Goal: Find specific page/section: Find specific page/section

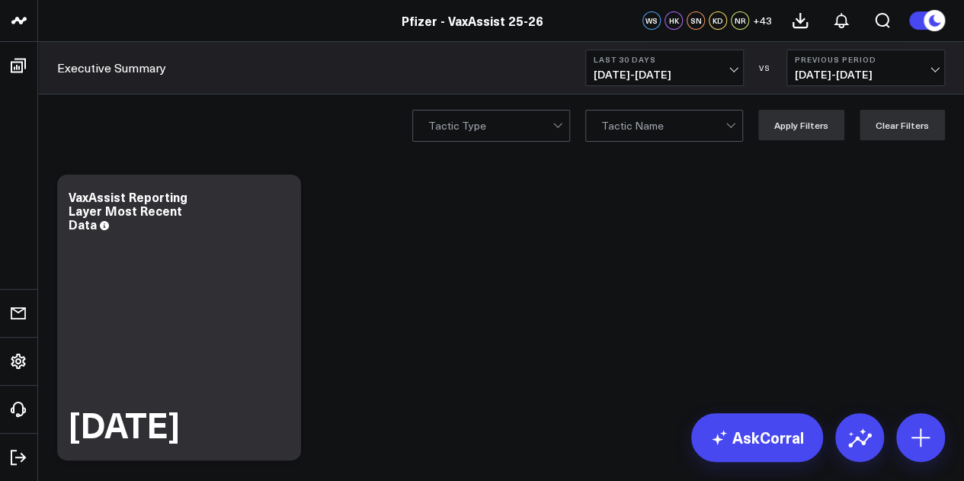
click at [724, 65] on button "Last 30 Days 08/09/25 - 09/07/25" at bounding box center [664, 68] width 158 height 37
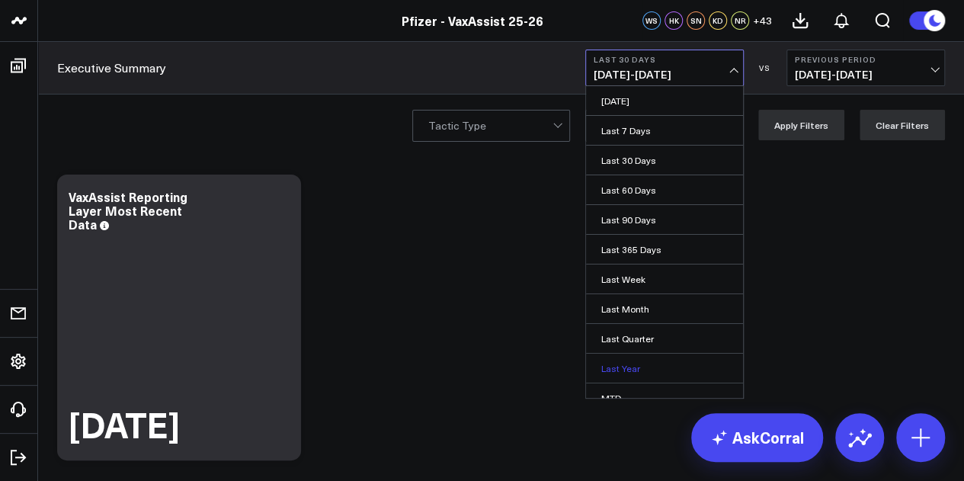
scroll to position [99, 0]
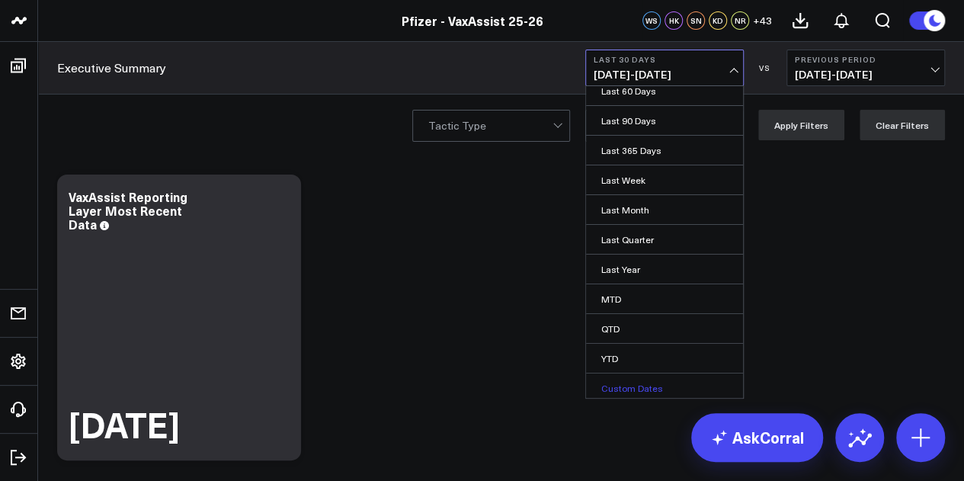
click at [641, 379] on link "Custom Dates" at bounding box center [664, 387] width 157 height 29
select select "8"
select select "2025"
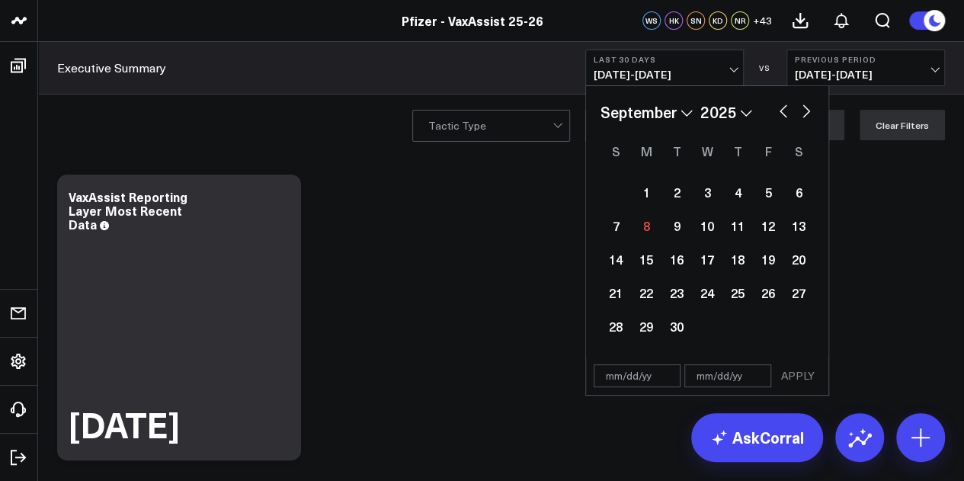
click at [785, 112] on button "button" at bounding box center [782, 110] width 15 height 18
select select "7"
select select "2025"
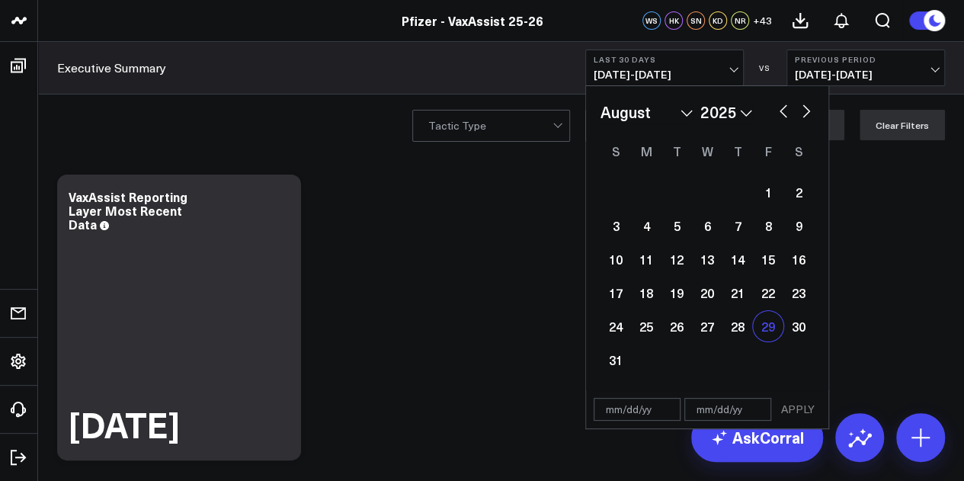
click at [760, 334] on div "29" at bounding box center [768, 326] width 30 height 30
type input "08/29/25"
select select "7"
select select "2025"
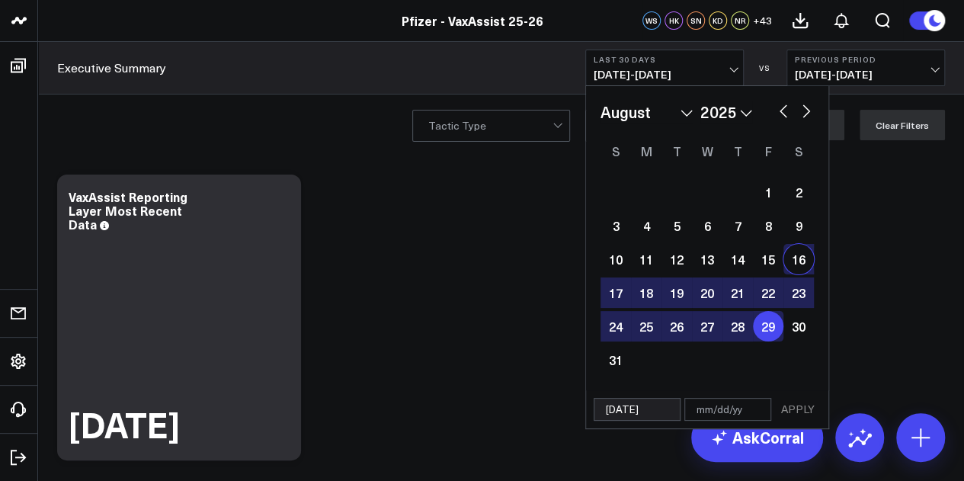
click at [804, 107] on button "button" at bounding box center [805, 110] width 15 height 18
select select "8"
select select "2025"
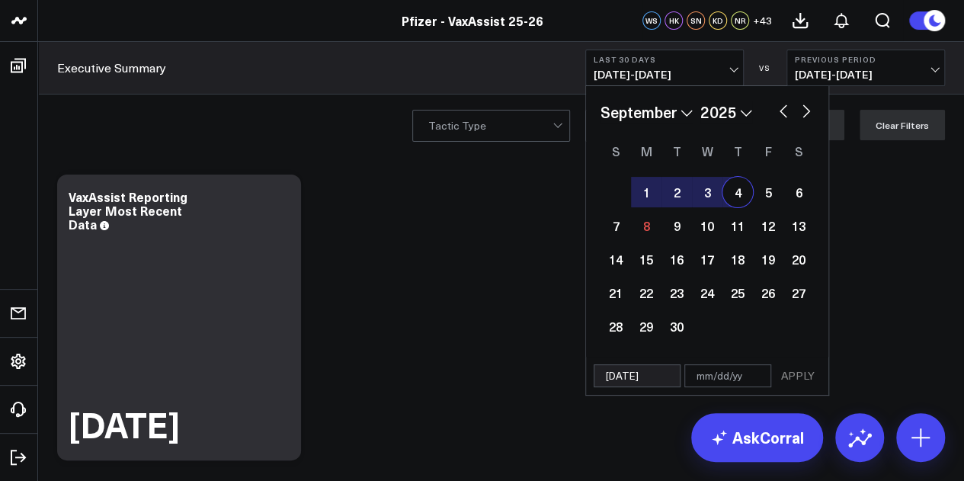
click at [742, 190] on div "4" at bounding box center [737, 192] width 30 height 30
type input "09/04/25"
select select "8"
select select "2025"
click at [806, 377] on button "APPLY" at bounding box center [798, 375] width 46 height 23
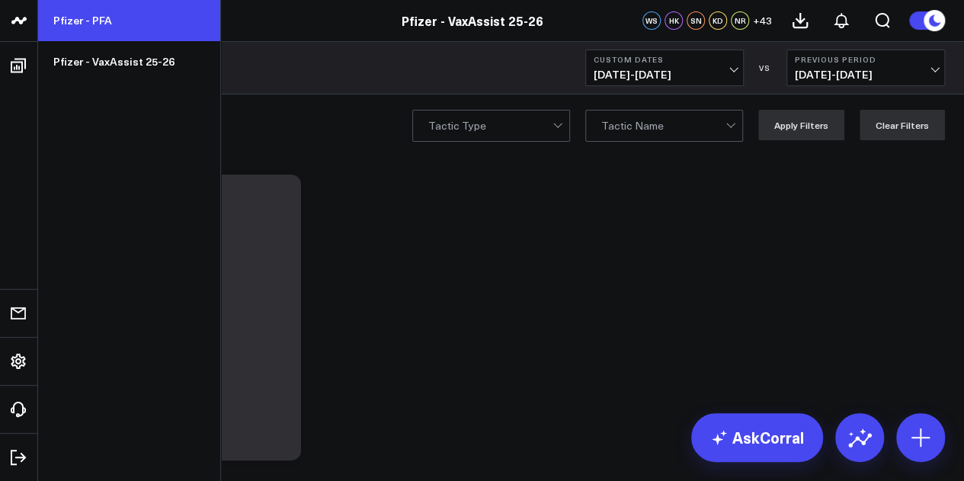
click at [116, 30] on link "Pfizer - PFA" at bounding box center [129, 20] width 182 height 41
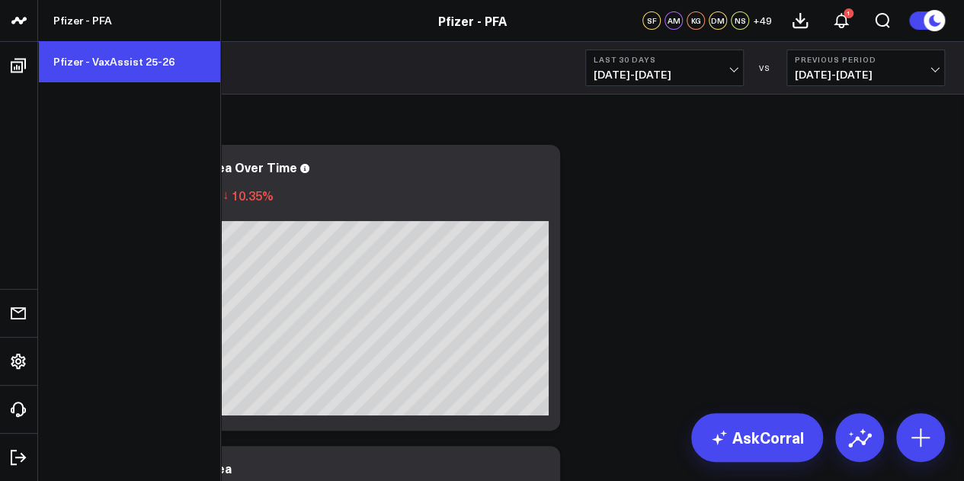
click at [133, 65] on link "Pfizer - VaxAssist 25-26" at bounding box center [129, 61] width 182 height 41
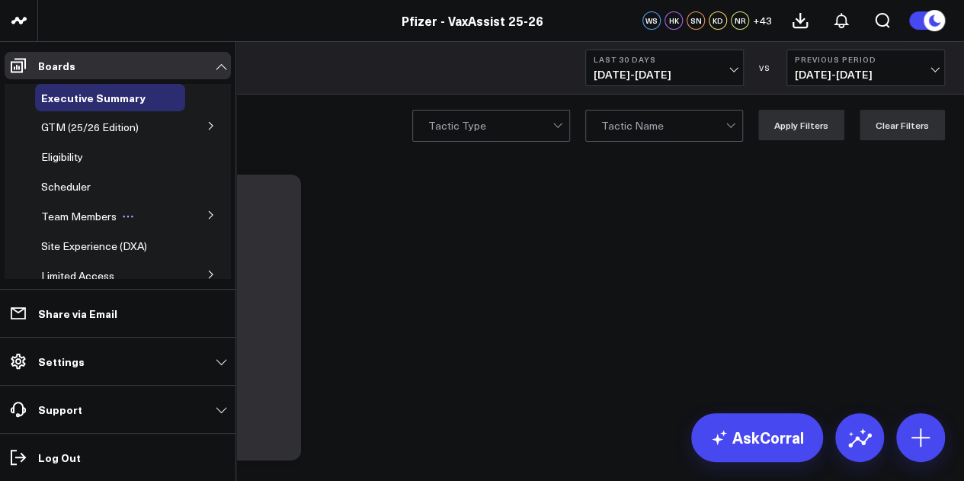
scroll to position [94, 0]
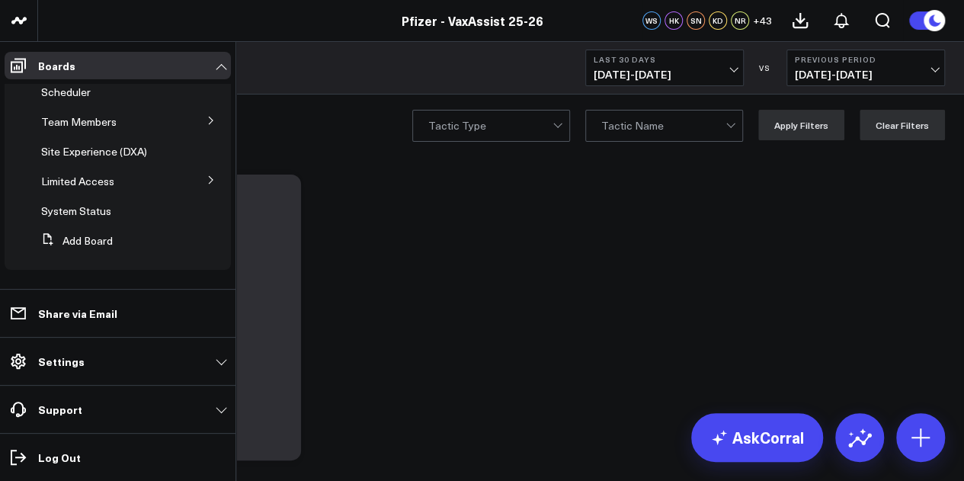
click at [197, 181] on button at bounding box center [211, 179] width 40 height 23
click at [120, 213] on span "PFA - Cross Domain" at bounding box center [98, 208] width 96 height 14
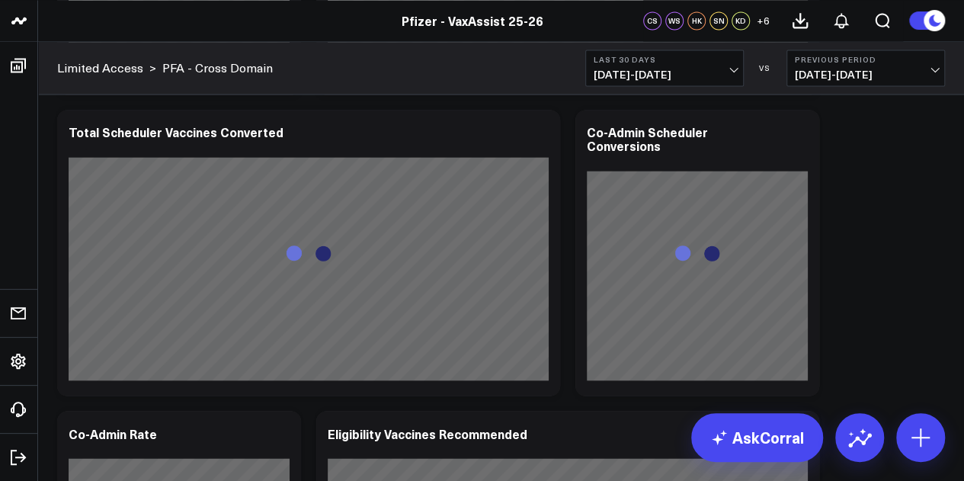
scroll to position [1181, 0]
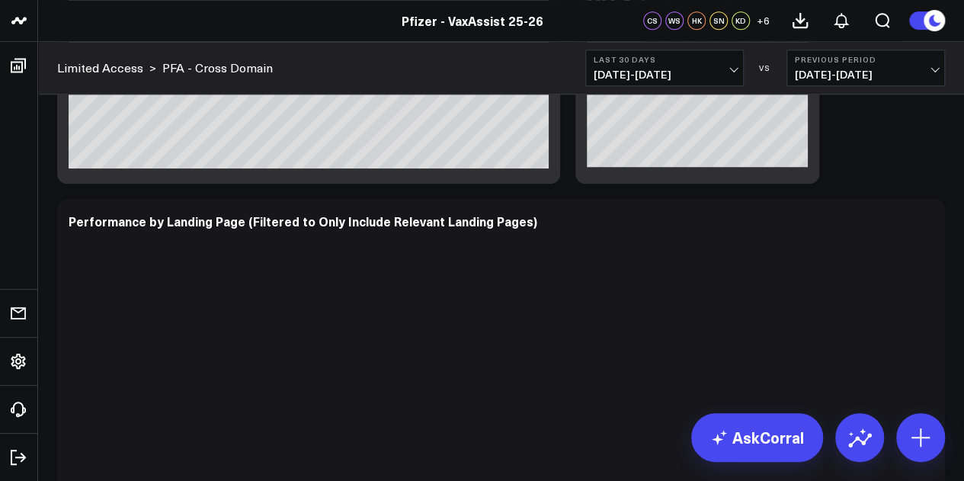
scroll to position [3351, 0]
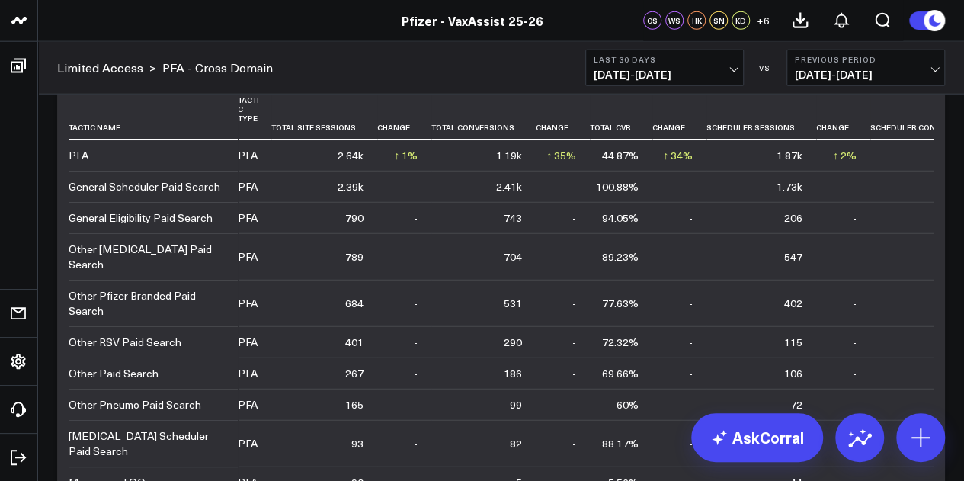
scroll to position [4699, 0]
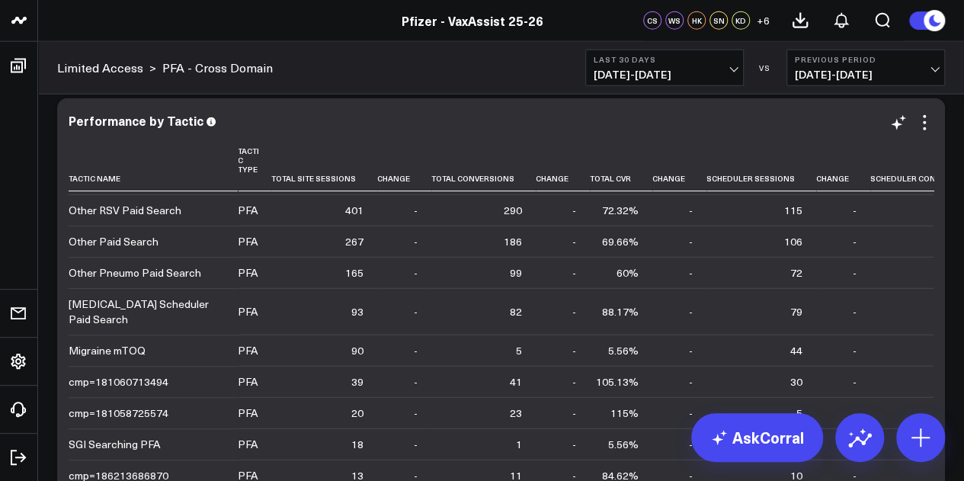
scroll to position [264, 0]
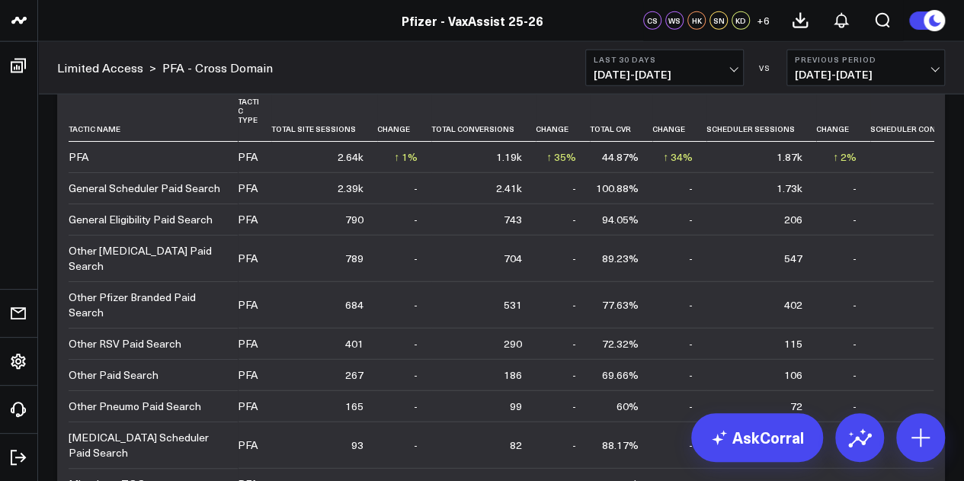
scroll to position [4749, 0]
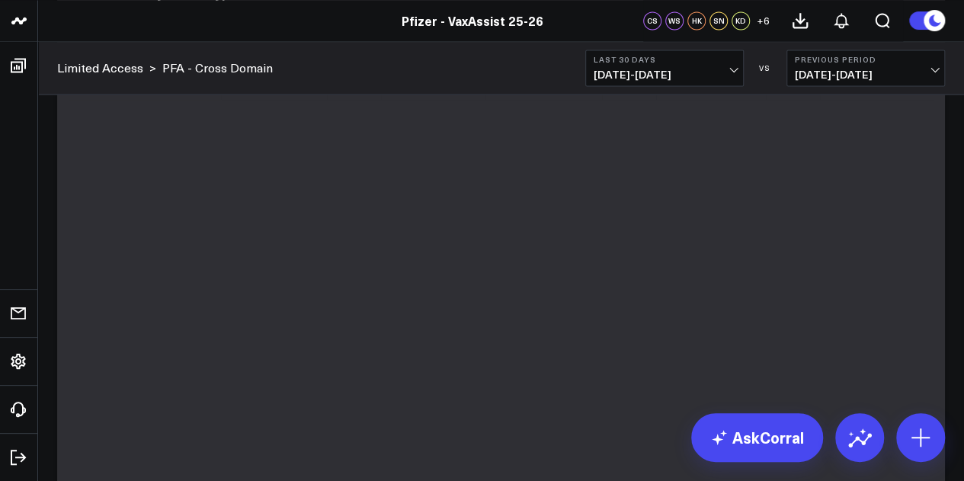
scroll to position [4219, 0]
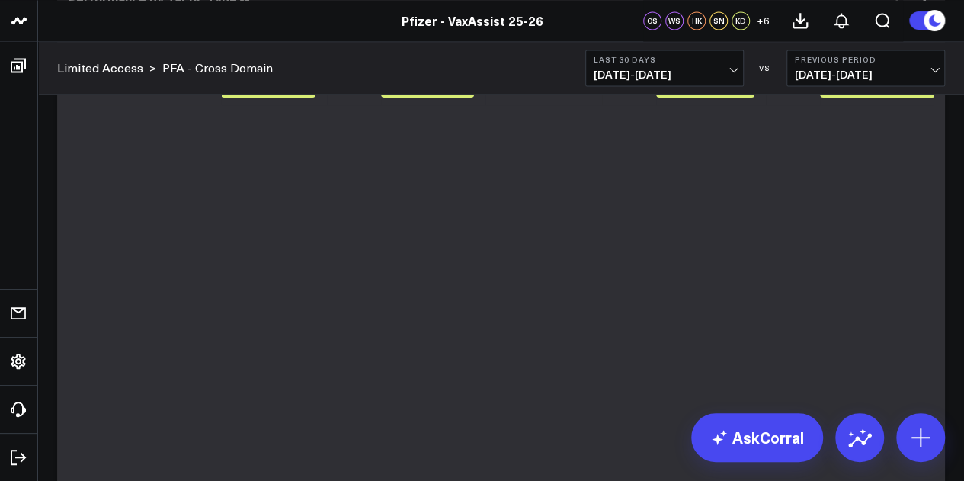
click at [908, 200] on div "Tactic Type Total Site Sessions Change Total Conversions Change Total Cvr Chang…" at bounding box center [501, 282] width 865 height 531
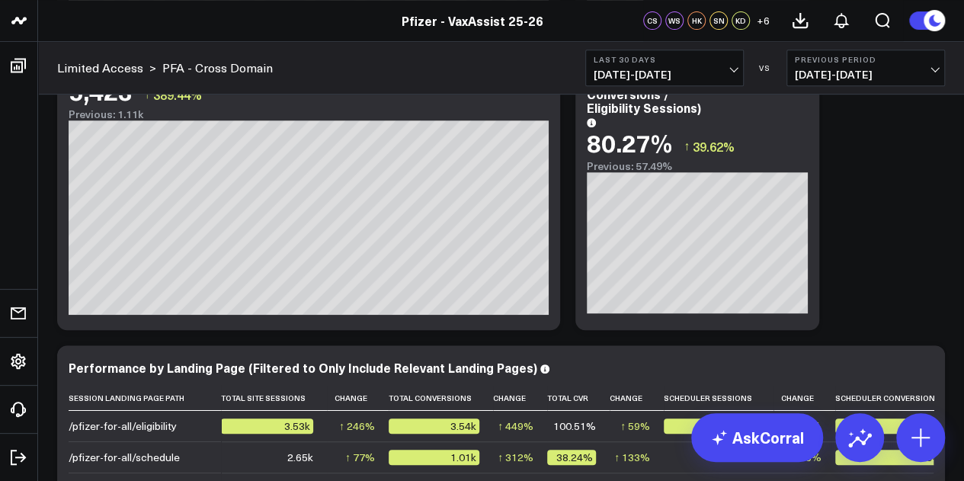
scroll to position [3200, 0]
